Goal: Task Accomplishment & Management: Complete application form

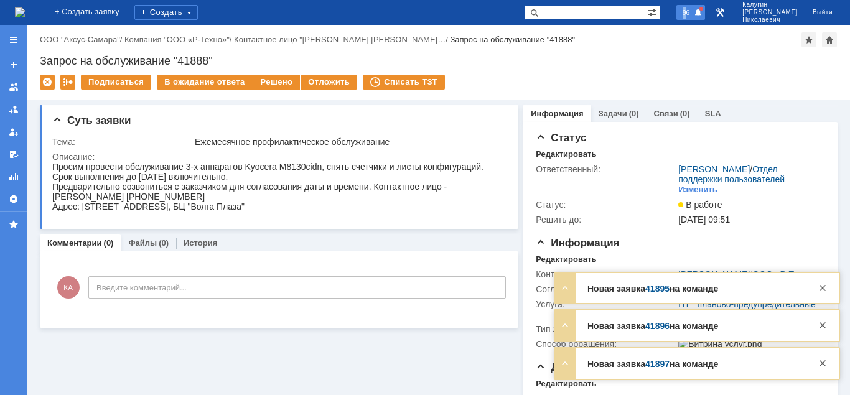
click at [693, 14] on span "96" at bounding box center [686, 12] width 14 height 9
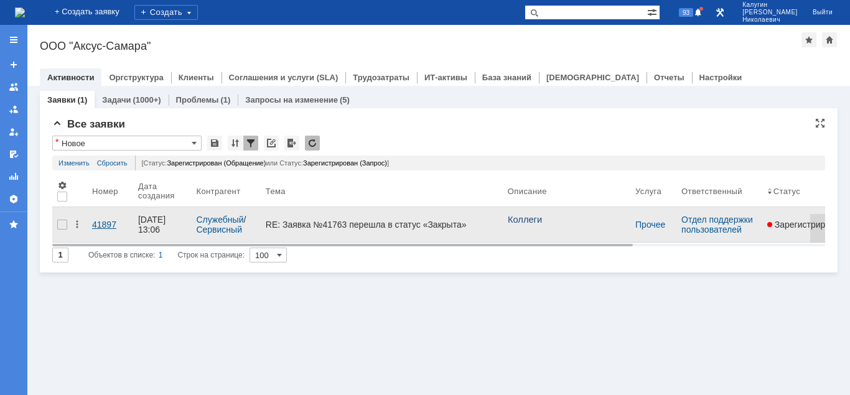
click at [110, 228] on div "41897" at bounding box center [110, 225] width 36 height 10
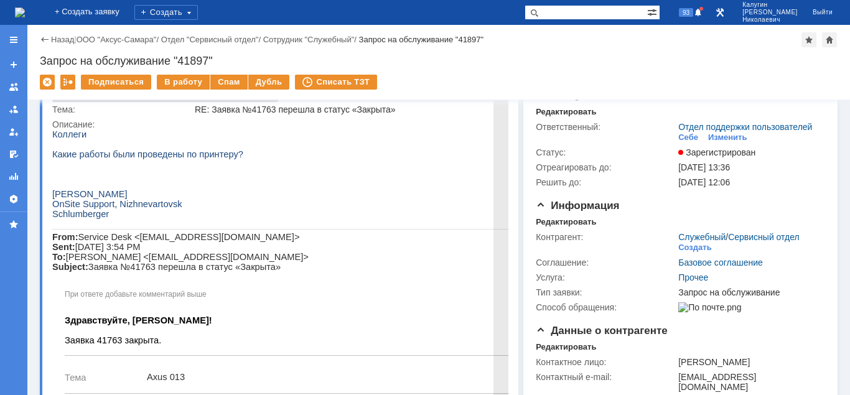
scroll to position [127, 0]
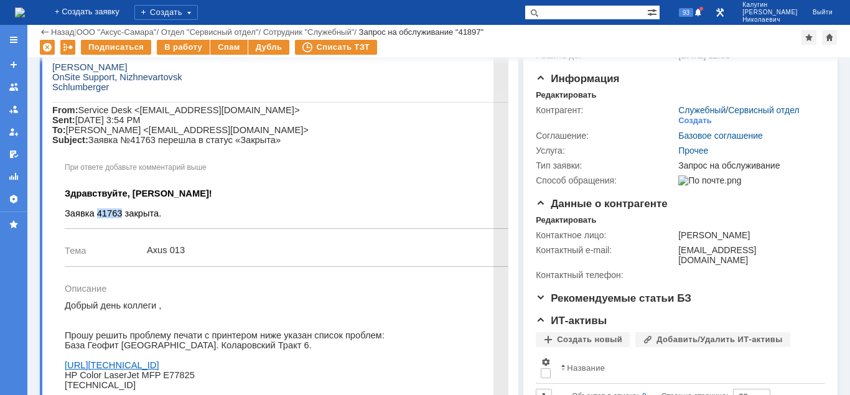
drag, startPoint x: 115, startPoint y: 235, endPoint x: 94, endPoint y: 237, distance: 20.6
click at [94, 218] on span "Заявка 41763 закрыта." at bounding box center [113, 213] width 96 height 10
copy span "41763"
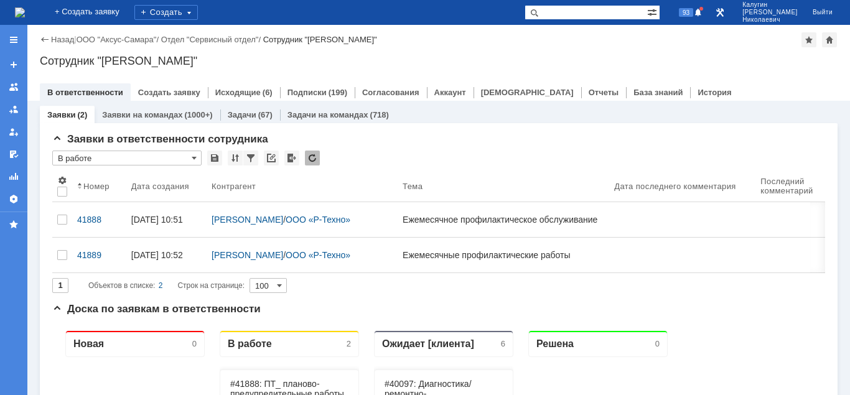
click at [566, 12] on input "text" at bounding box center [586, 12] width 123 height 15
paste input "41763"
type input "41763"
click at [540, 14] on span at bounding box center [532, 12] width 15 height 15
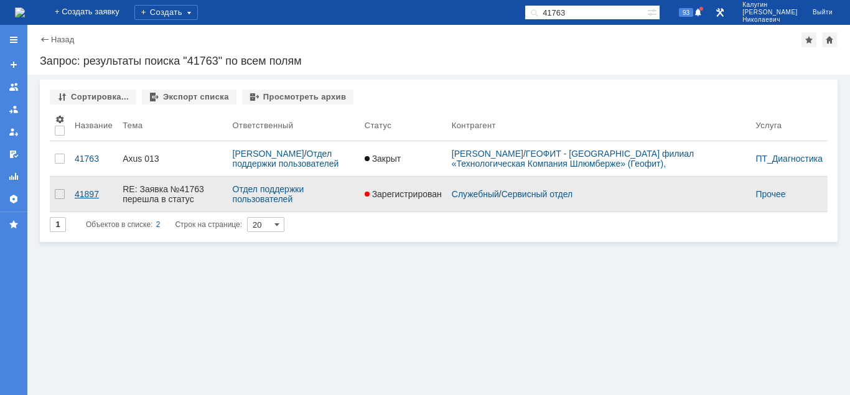
click at [82, 194] on div "41897" at bounding box center [94, 194] width 38 height 10
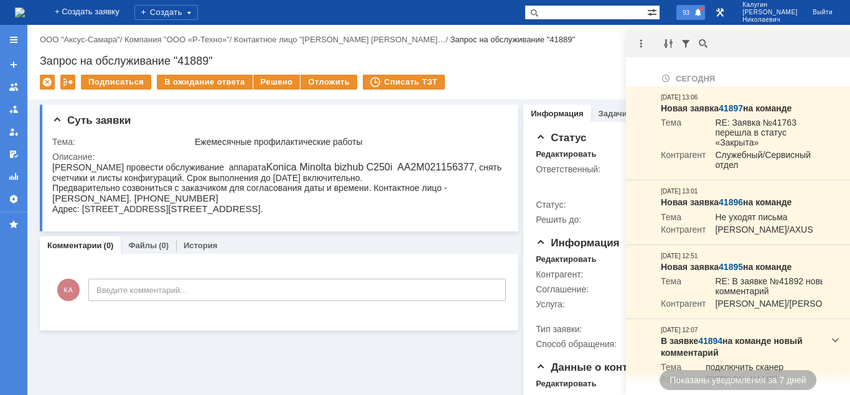
click at [514, 71] on div "Назад | ООО "Аксус-Самара" / Компания "ООО «Р-Техно»" / Контактное лицо "Саксон…" at bounding box center [438, 62] width 823 height 75
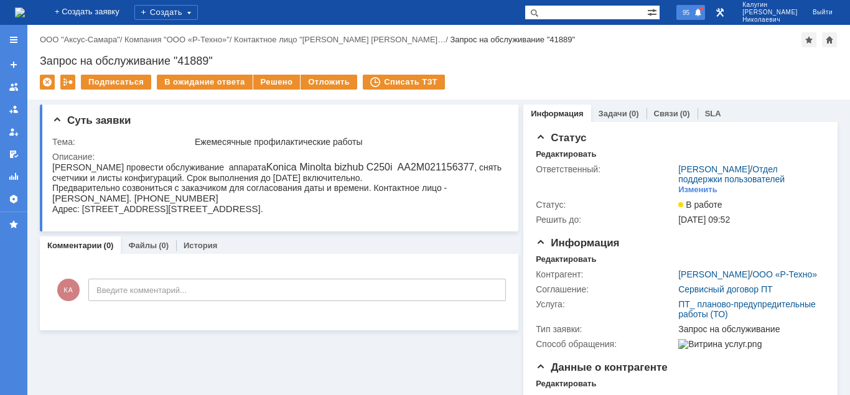
click at [705, 12] on div "95" at bounding box center [690, 12] width 29 height 15
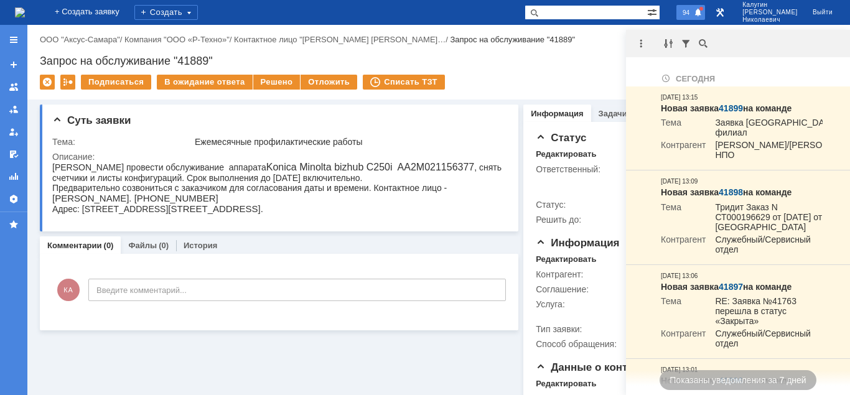
drag, startPoint x: 709, startPoint y: 12, endPoint x: 578, endPoint y: 83, distance: 150.1
click at [705, 12] on div "94" at bounding box center [690, 12] width 29 height 15
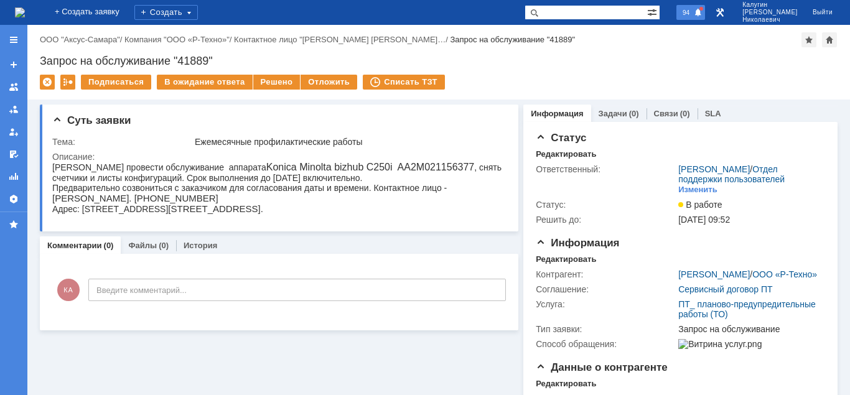
click at [693, 11] on span "94" at bounding box center [686, 12] width 14 height 9
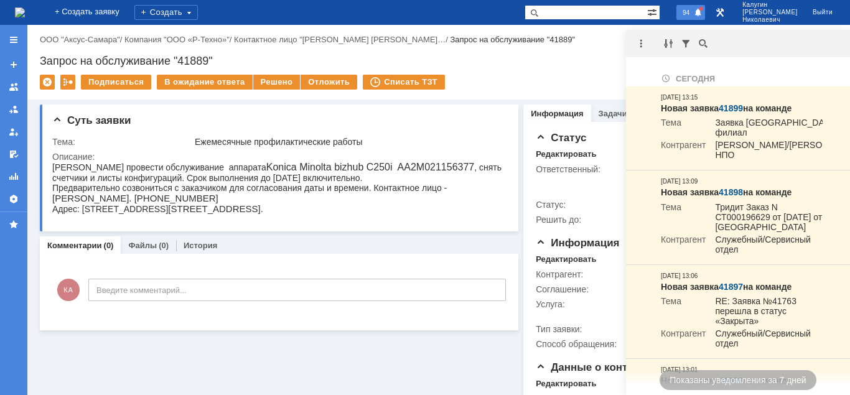
click at [703, 16] on span at bounding box center [698, 13] width 9 height 10
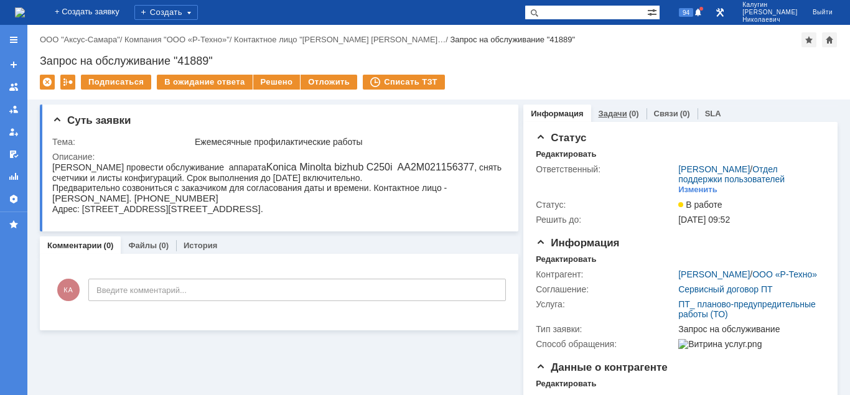
click at [610, 116] on link "Задачи" at bounding box center [613, 113] width 29 height 9
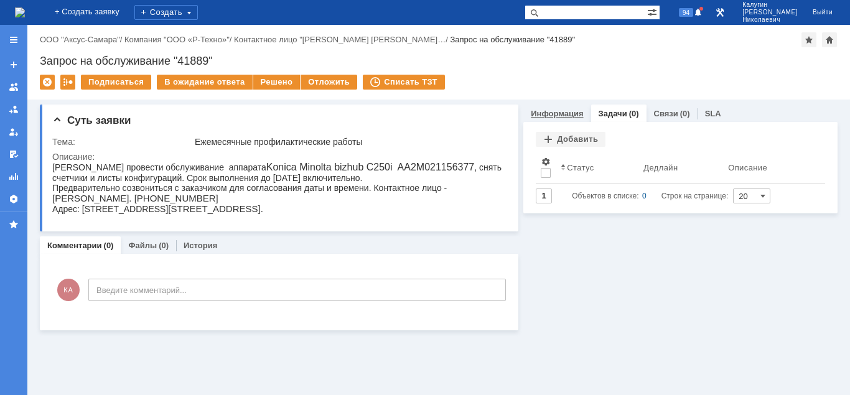
click at [566, 119] on div "Информация" at bounding box center [556, 114] width 67 height 18
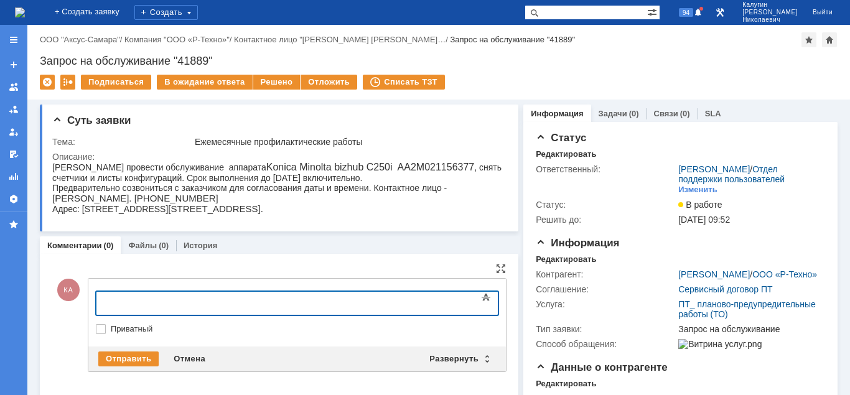
click at [138, 303] on div at bounding box center [197, 302] width 177 height 10
click at [149, 358] on div "Отправить" at bounding box center [128, 359] width 60 height 15
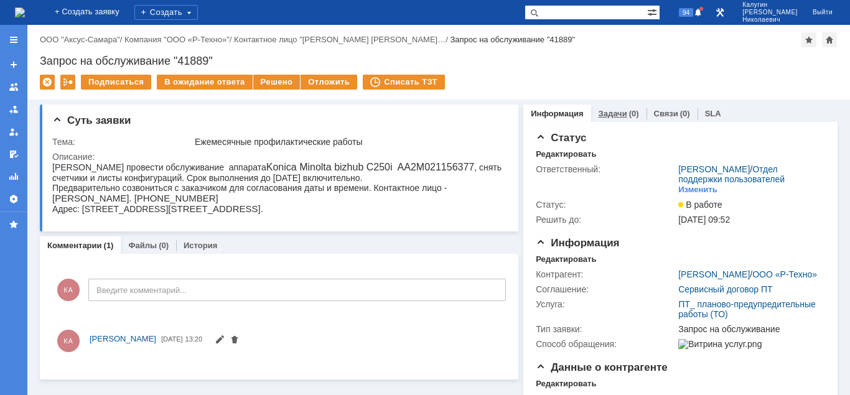
click at [612, 109] on link "Задачи" at bounding box center [613, 113] width 29 height 9
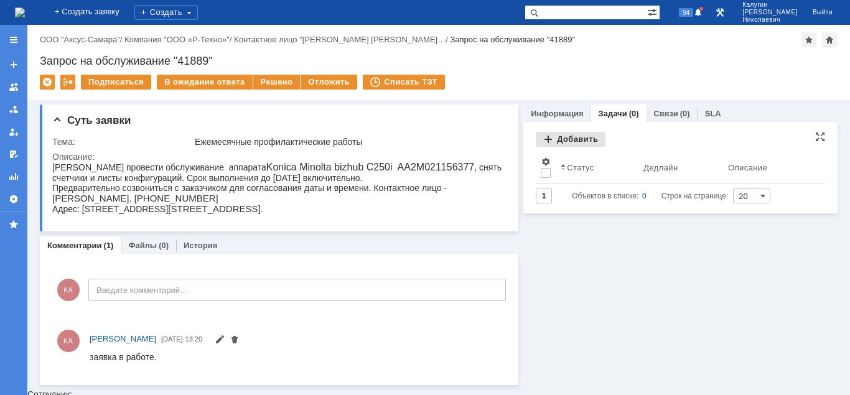
click at [564, 142] on div "Добавить" at bounding box center [571, 139] width 70 height 15
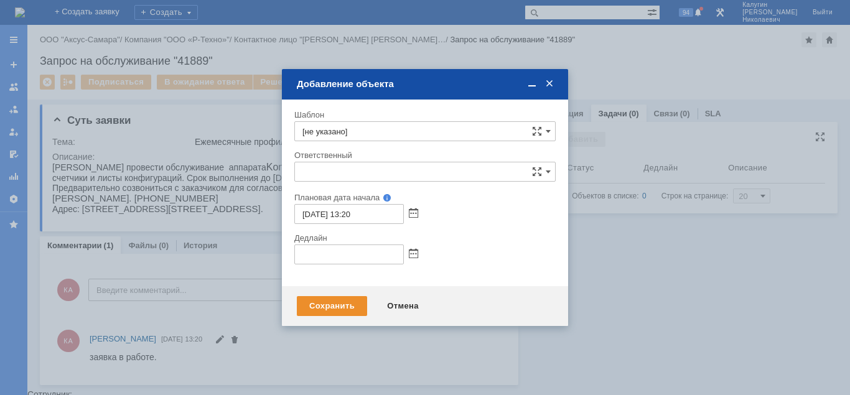
type input "[не указано]"
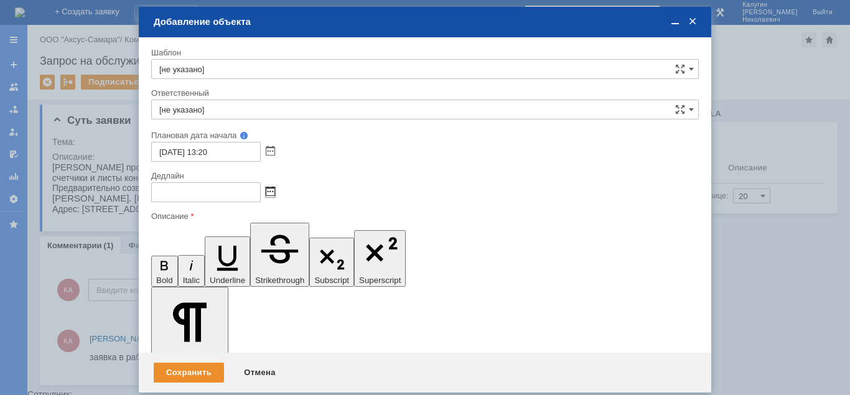
click at [269, 188] on span at bounding box center [270, 192] width 9 height 10
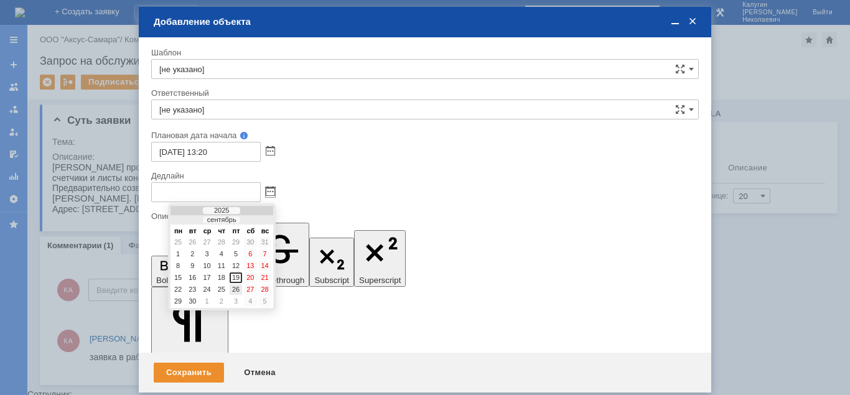
drag, startPoint x: 235, startPoint y: 290, endPoint x: 87, endPoint y: 1, distance: 325.1
click at [235, 290] on div "26" at bounding box center [236, 289] width 12 height 11
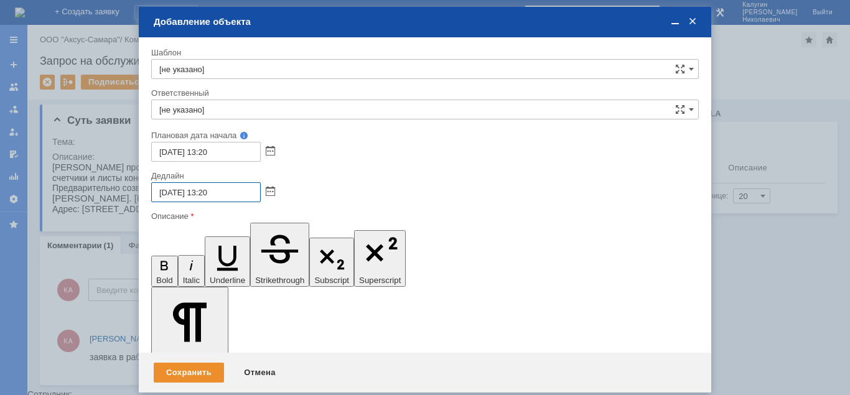
click at [208, 192] on input "26.09.2025 13:20" at bounding box center [206, 192] width 110 height 20
type input "26.09.2025 16:20"
click at [332, 115] on input "[не указано]" at bounding box center [425, 110] width 548 height 20
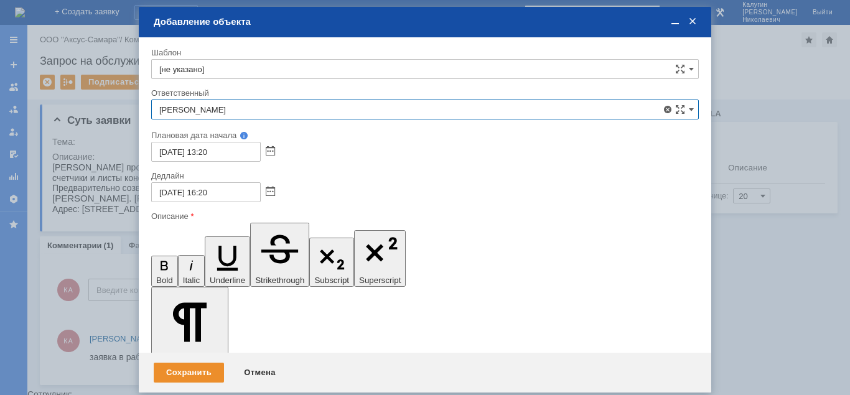
click at [264, 202] on span "Иванов Иван Николаевич" at bounding box center [424, 200] width 531 height 10
type input "Иванов Иван Николаевич"
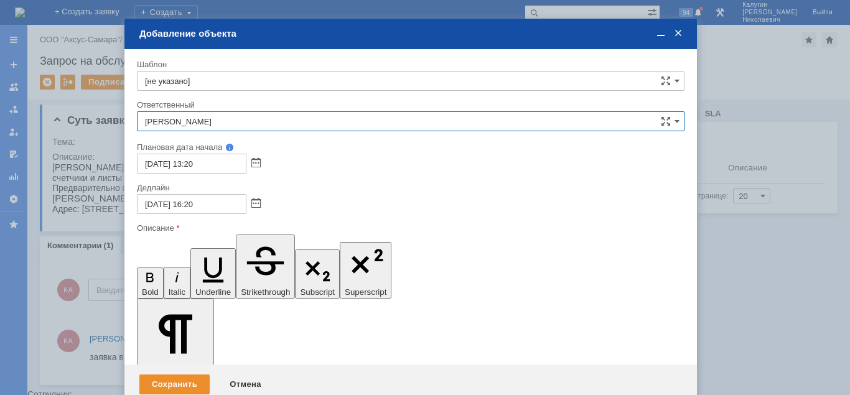
drag, startPoint x: 358, startPoint y: 19, endPoint x: 348, endPoint y: 35, distance: 18.5
click at [348, 35] on div "Добавление объекта" at bounding box center [411, 33] width 545 height 11
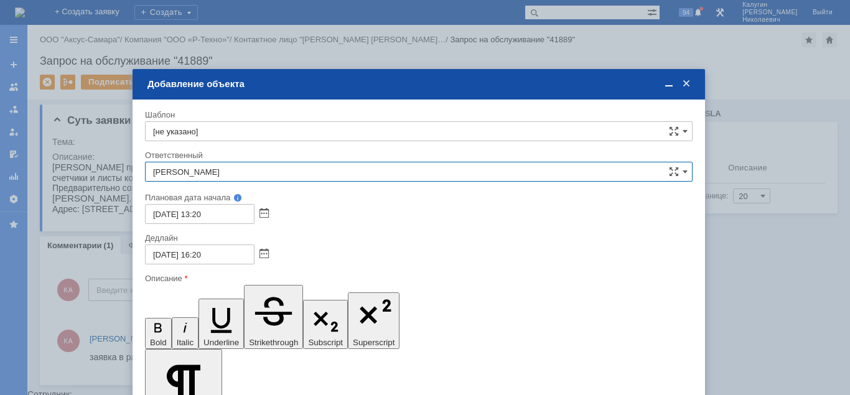
drag, startPoint x: 487, startPoint y: 40, endPoint x: 491, endPoint y: 86, distance: 46.2
click at [491, 86] on div "Добавление объекта" at bounding box center [419, 83] width 545 height 11
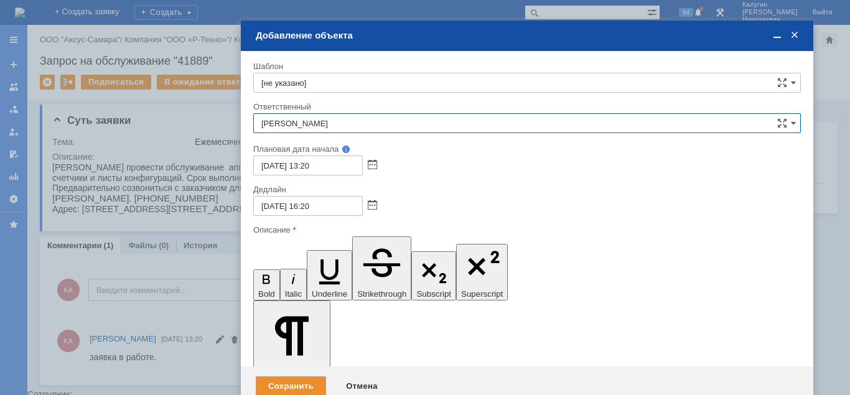
drag, startPoint x: 540, startPoint y: 146, endPoint x: 661, endPoint y: 34, distance: 164.3
click at [661, 34] on div "Добавление объекта" at bounding box center [528, 35] width 545 height 11
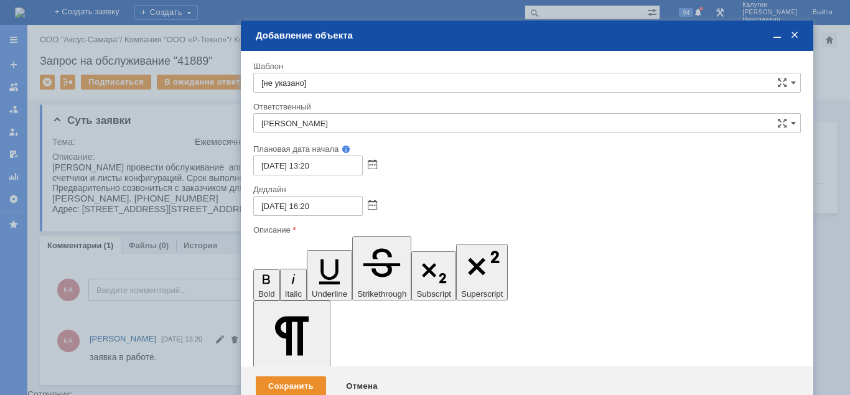
drag, startPoint x: 311, startPoint y: 3362, endPoint x: 248, endPoint y: 3365, distance: 62.3
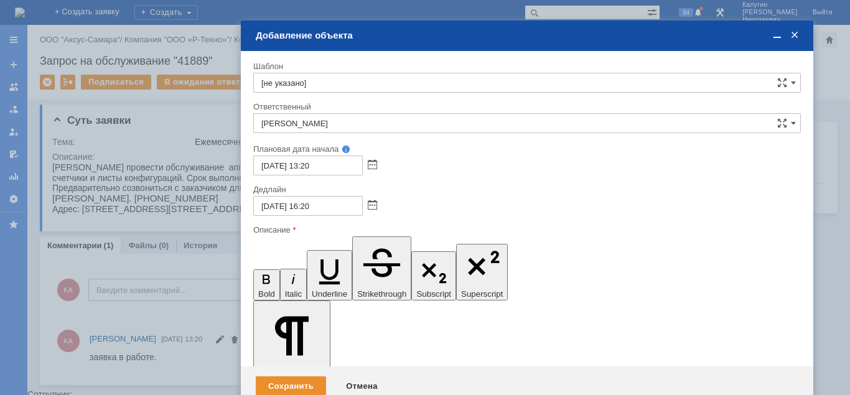
click at [284, 388] on div "Сохранить" at bounding box center [291, 387] width 70 height 20
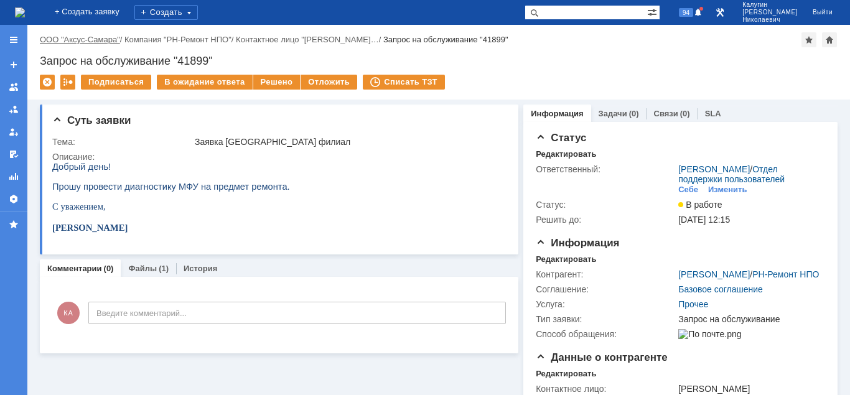
click at [92, 40] on link "ООО "Аксус-Самара"" at bounding box center [80, 39] width 80 height 9
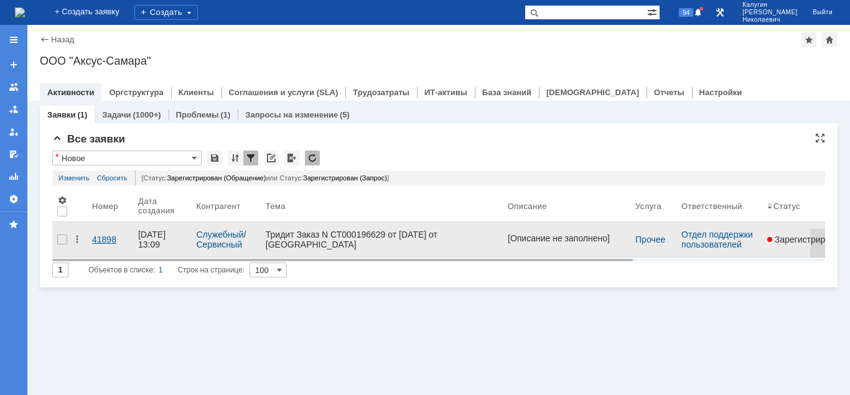
click at [105, 239] on div "41898" at bounding box center [110, 240] width 36 height 10
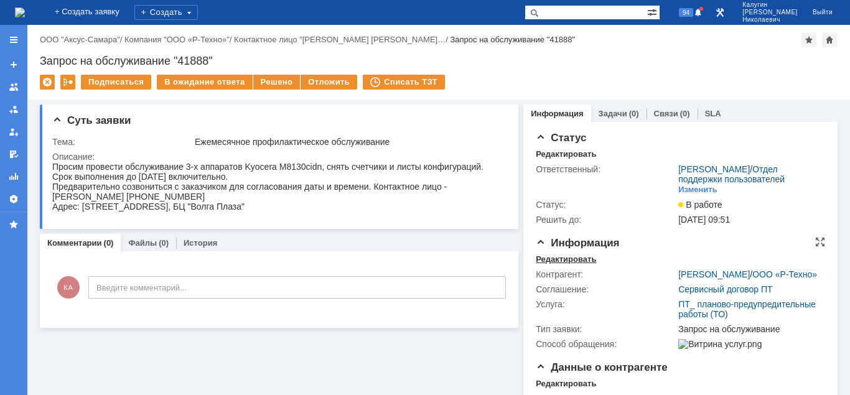
click at [548, 260] on div "Редактировать" at bounding box center [566, 260] width 60 height 10
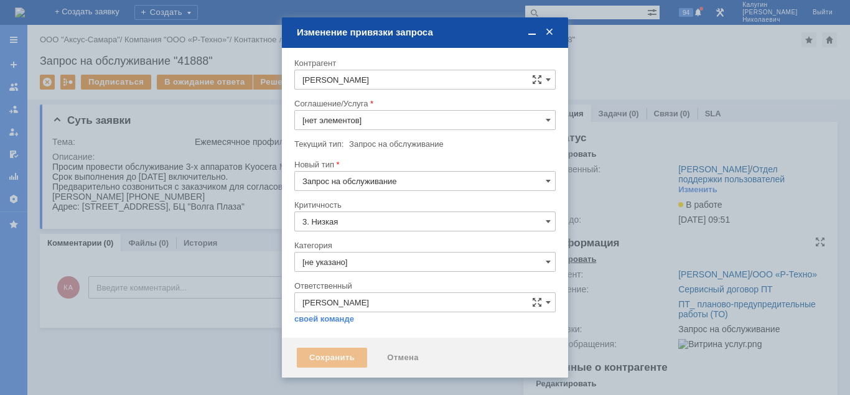
type input "ПТ_ планово-предупредительные работы (ТО)"
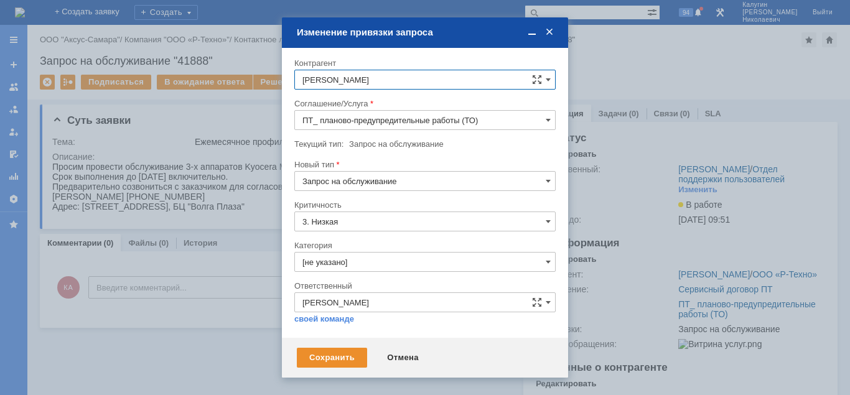
drag, startPoint x: 403, startPoint y: 353, endPoint x: 260, endPoint y: 317, distance: 148.4
click at [396, 352] on div "Отмена" at bounding box center [403, 358] width 57 height 20
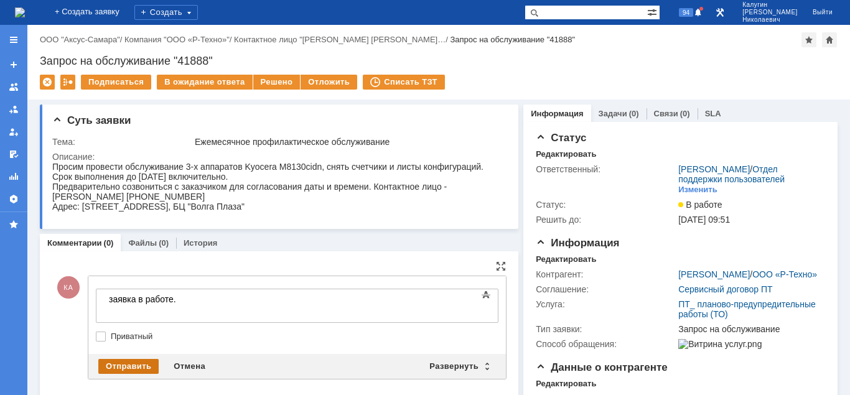
click at [119, 366] on div "Отправить" at bounding box center [128, 366] width 60 height 15
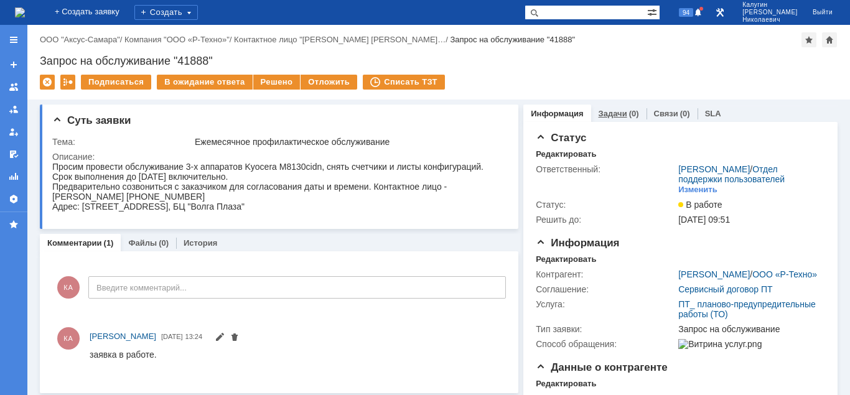
click at [613, 114] on link "Задачи" at bounding box center [613, 113] width 29 height 9
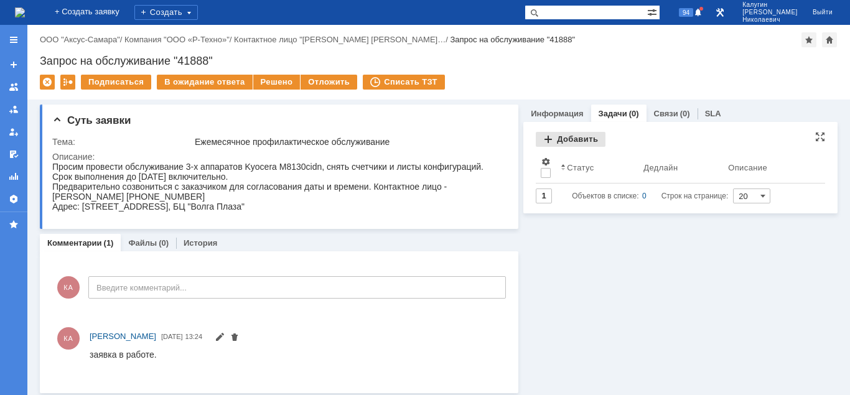
click at [578, 138] on div "Добавить" at bounding box center [571, 139] width 70 height 15
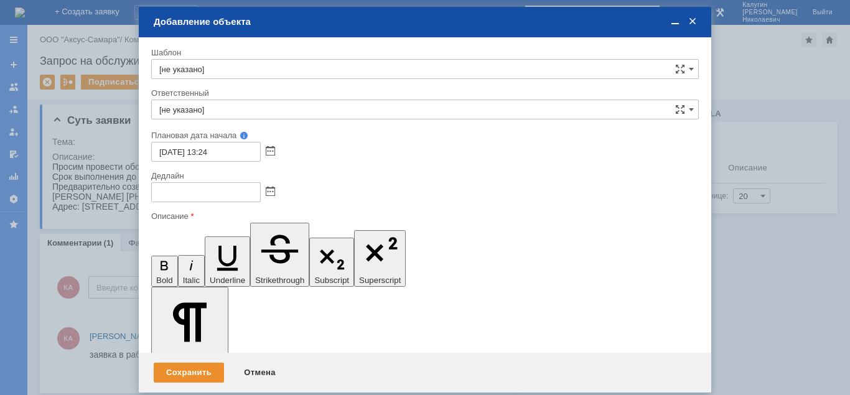
drag, startPoint x: 182, startPoint y: 3346, endPoint x: 197, endPoint y: 3353, distance: 16.7
drag, startPoint x: 452, startPoint y: 3346, endPoint x: 456, endPoint y: 3356, distance: 10.1
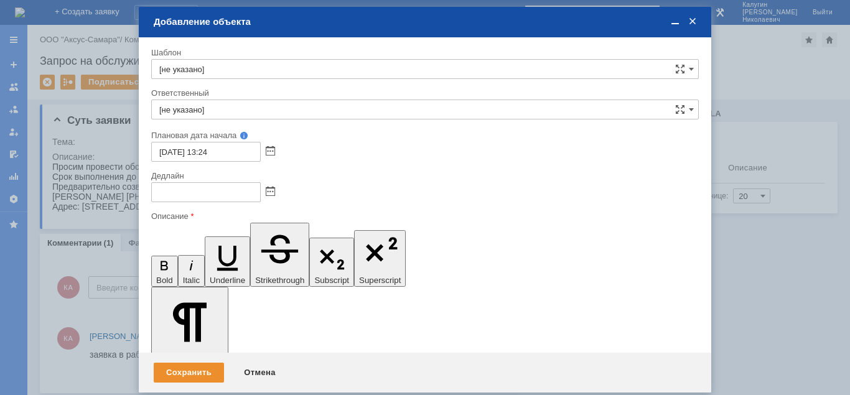
click at [268, 193] on span at bounding box center [270, 192] width 9 height 10
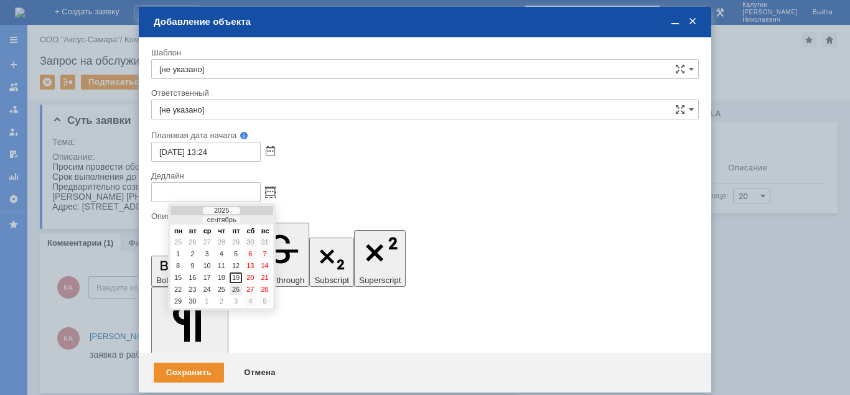
click at [235, 288] on div "26" at bounding box center [236, 289] width 12 height 11
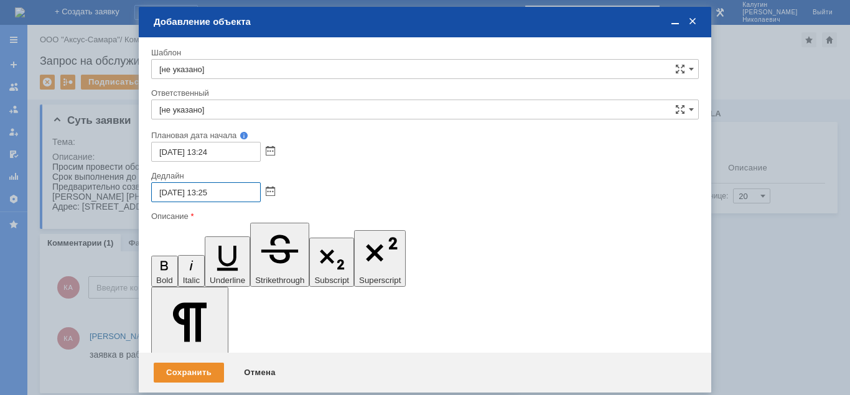
click at [207, 192] on input "26.09.2025 13:25" at bounding box center [206, 192] width 110 height 20
type input "26.09.2025 16:25"
click at [296, 113] on input "[не указано]" at bounding box center [425, 110] width 548 height 20
click at [268, 200] on span "Иванов Иван Николаевич" at bounding box center [424, 200] width 531 height 10
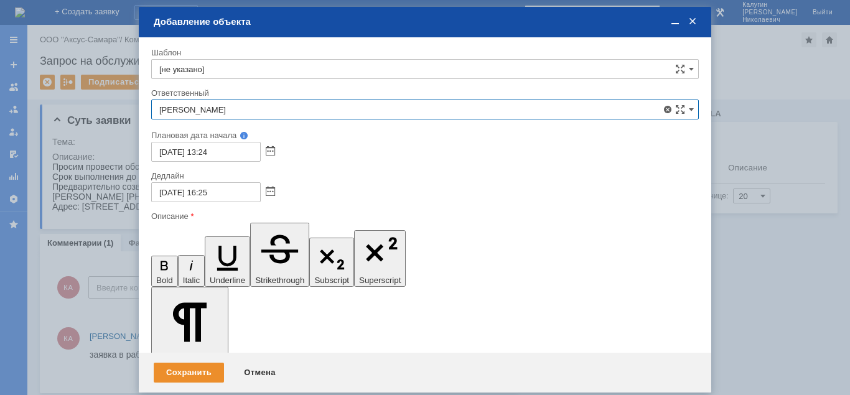
type input "Иванов Иван Николаевич"
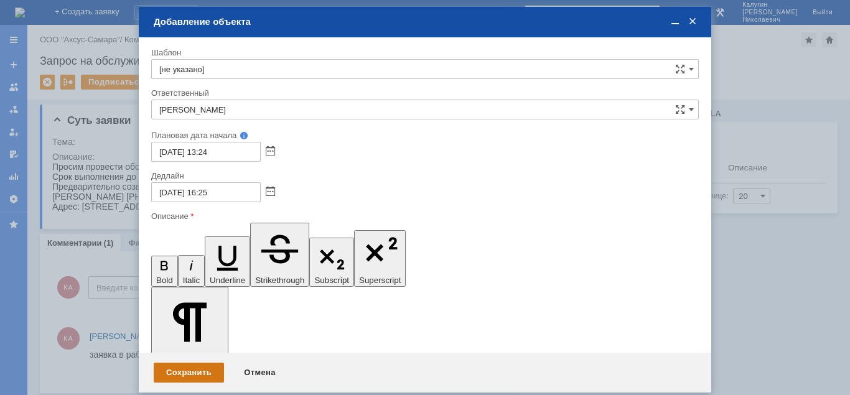
click at [213, 368] on div "Сохранить" at bounding box center [189, 373] width 70 height 20
